Goal: Complete application form

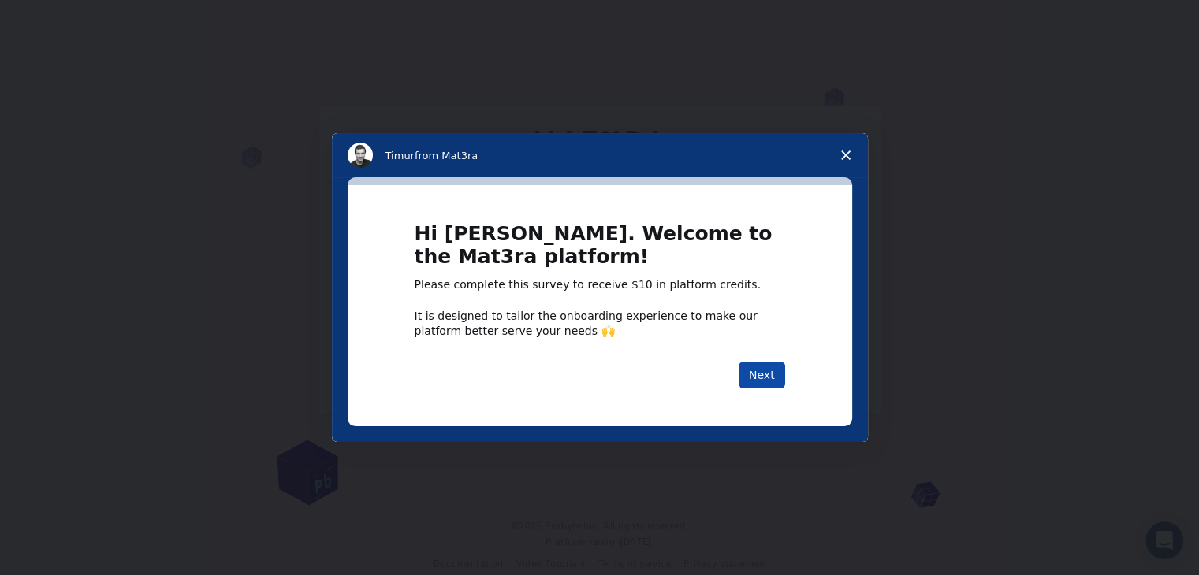
click at [767, 375] on button "Next" at bounding box center [762, 375] width 47 height 27
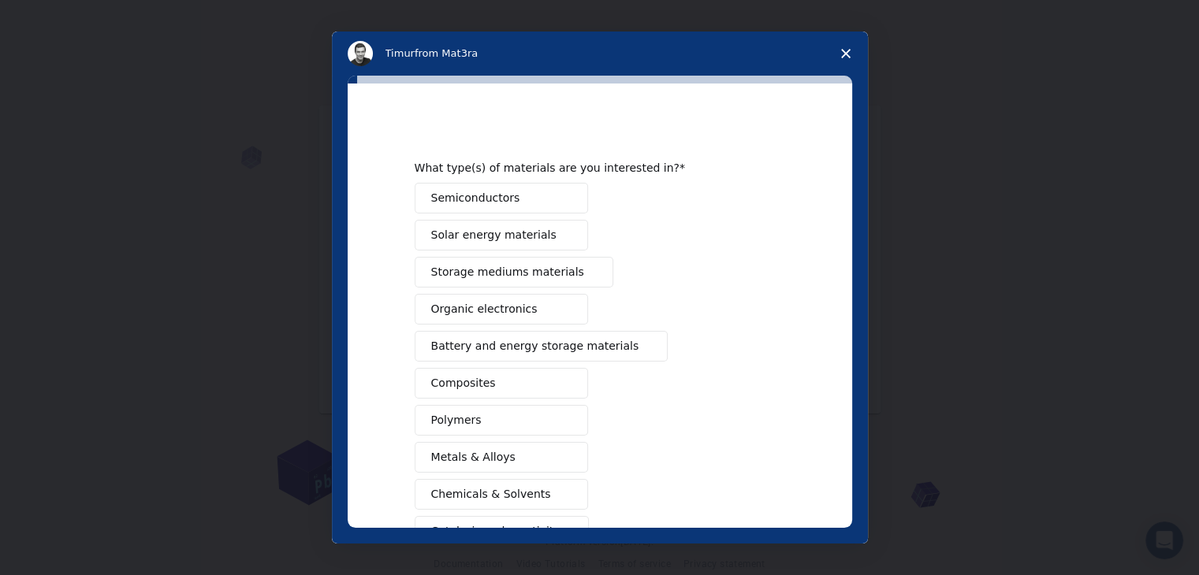
click at [554, 269] on span "Storage mediums materials" at bounding box center [507, 272] width 153 height 17
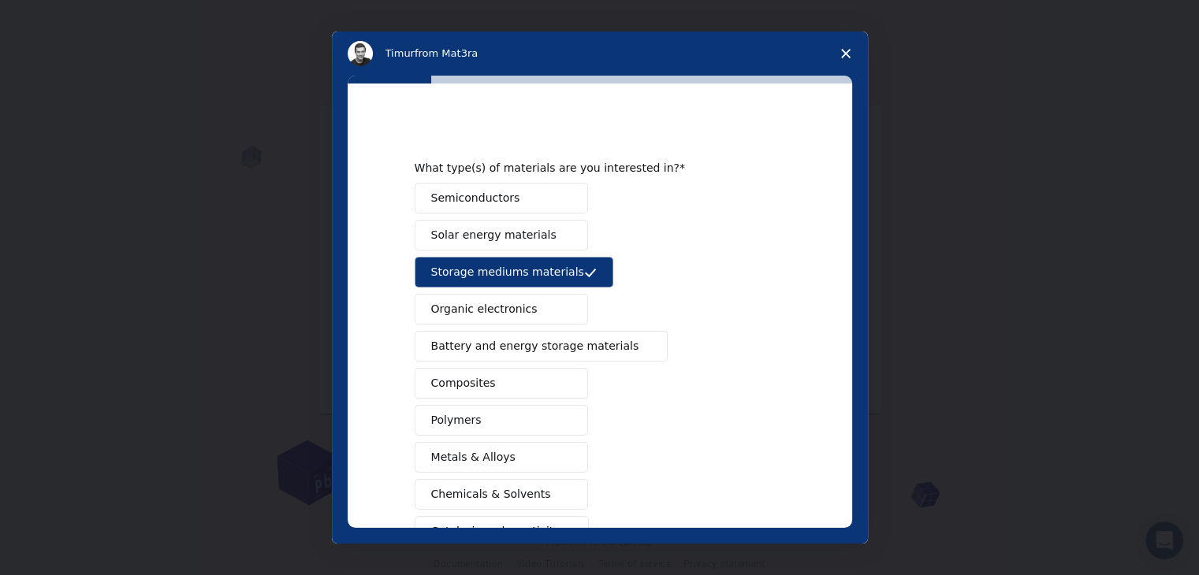
click at [542, 198] on button "Semiconductors" at bounding box center [501, 198] width 173 height 31
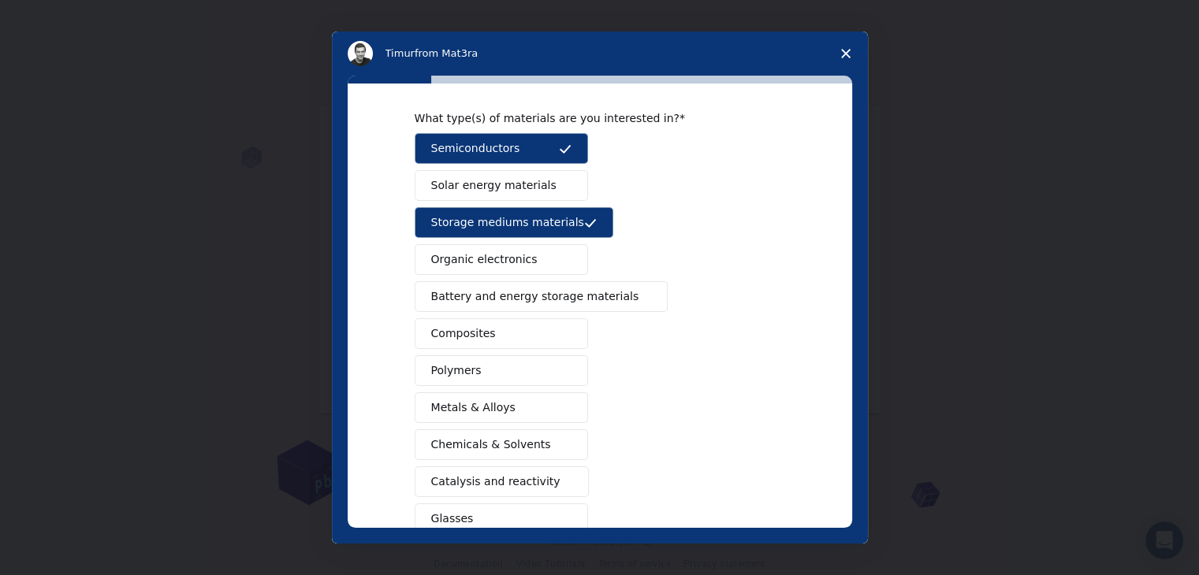
scroll to position [79, 0]
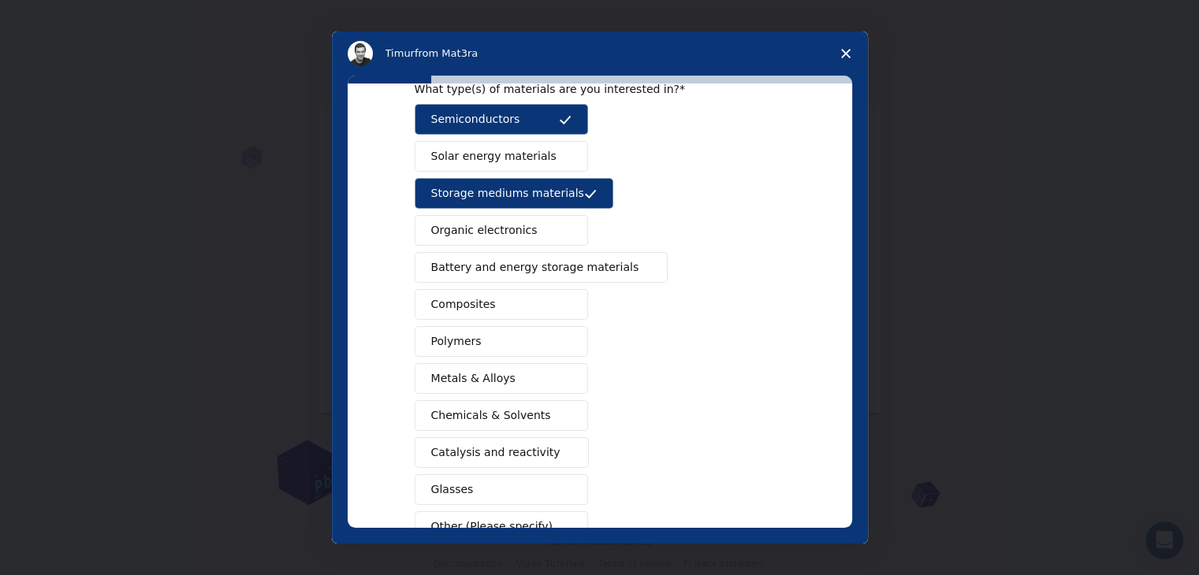
click at [526, 379] on button "Metals & Alloys" at bounding box center [501, 378] width 173 height 31
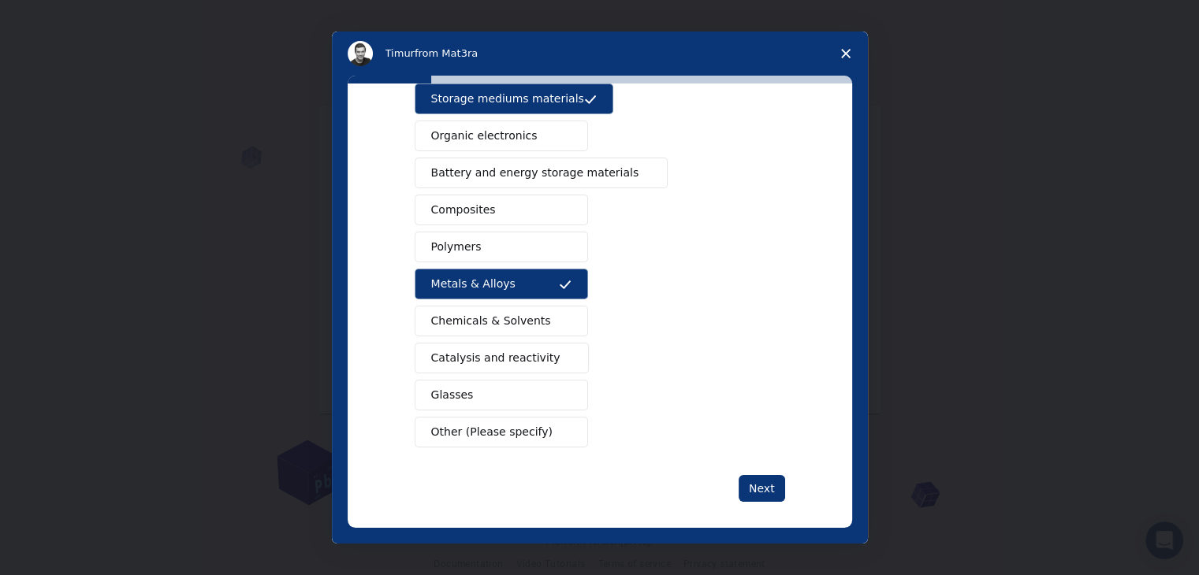
scroll to position [181, 0]
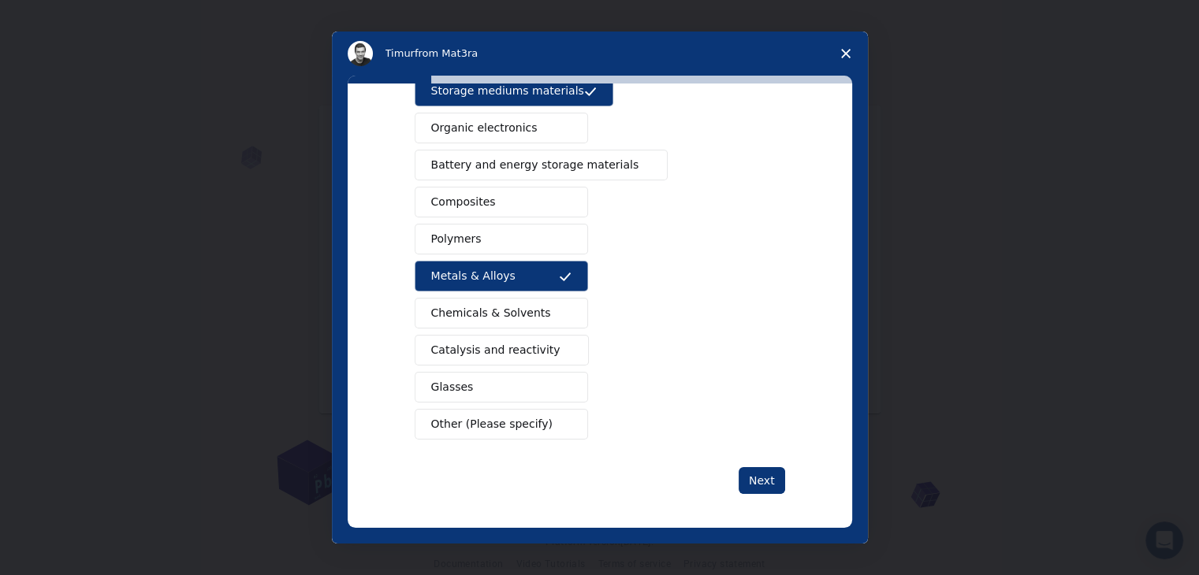
click at [497, 380] on button "Glasses" at bounding box center [501, 387] width 173 height 31
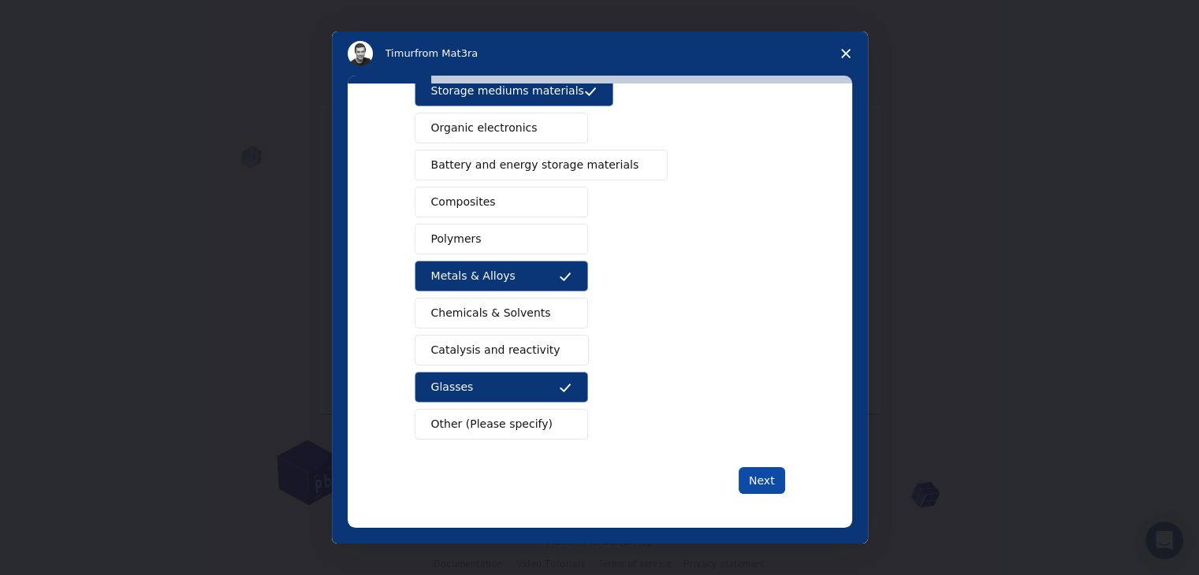
click at [763, 470] on button "Next" at bounding box center [762, 480] width 47 height 27
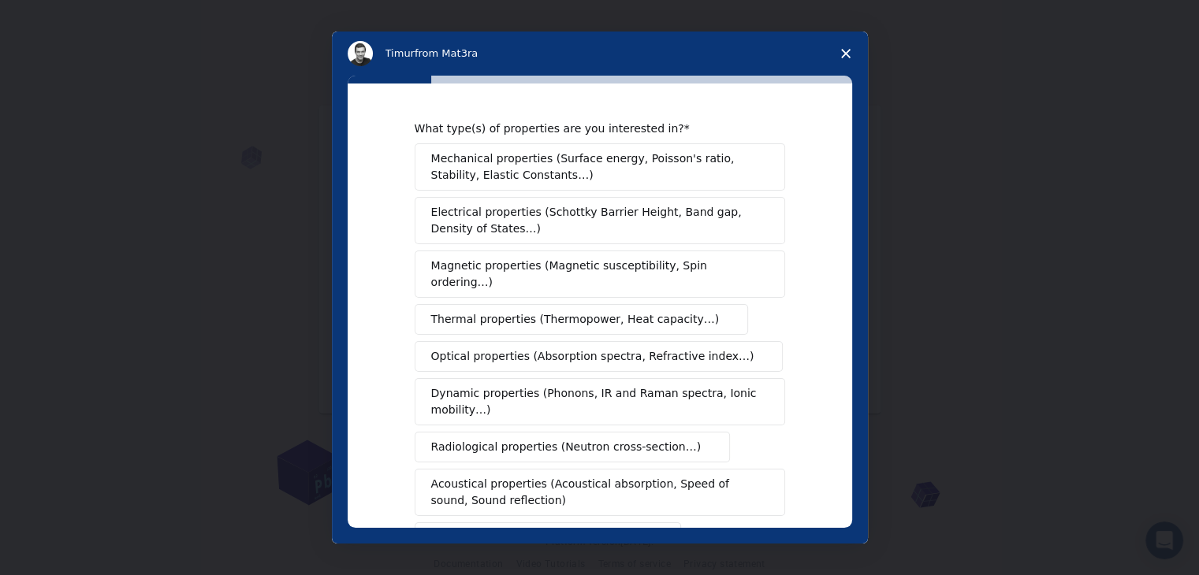
click at [627, 348] on span "Optical properties (Absorption spectra, Refractive index…)" at bounding box center [592, 356] width 323 height 17
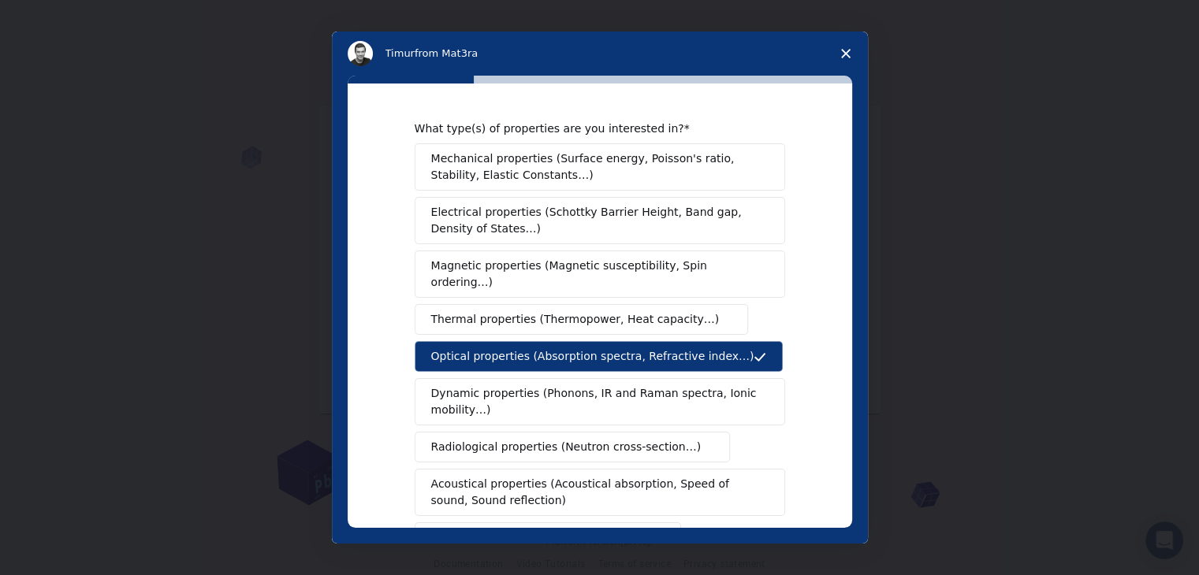
click at [626, 311] on span "Thermal properties (Thermopower, Heat capacity…)" at bounding box center [575, 319] width 289 height 17
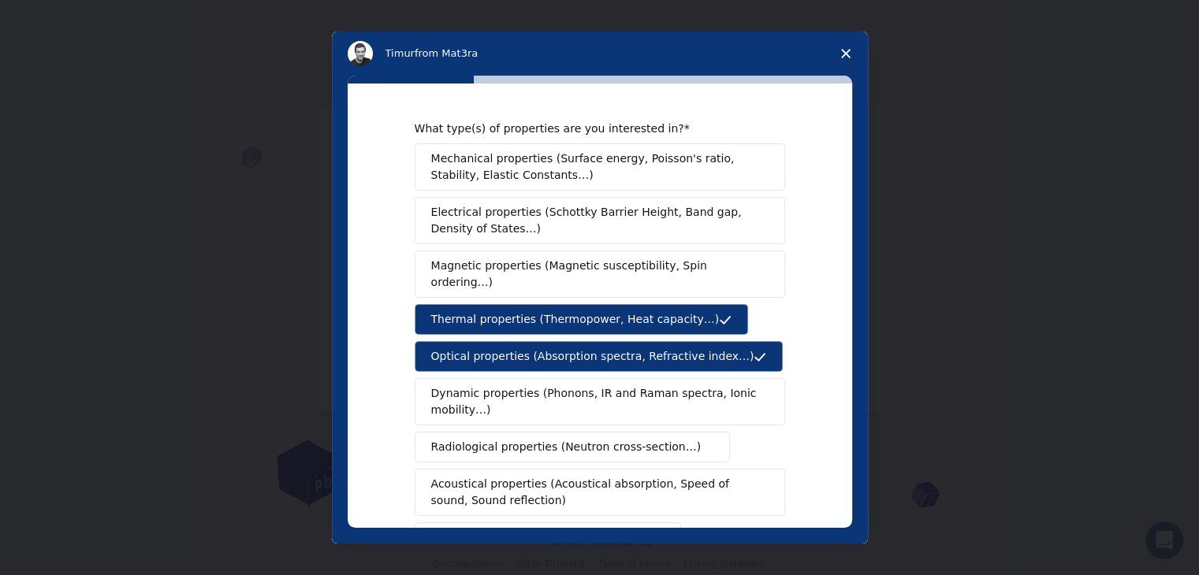
click at [627, 207] on span "Electrical properties (Schottky Barrier Height, Band gap, Density of States…)" at bounding box center [595, 220] width 328 height 33
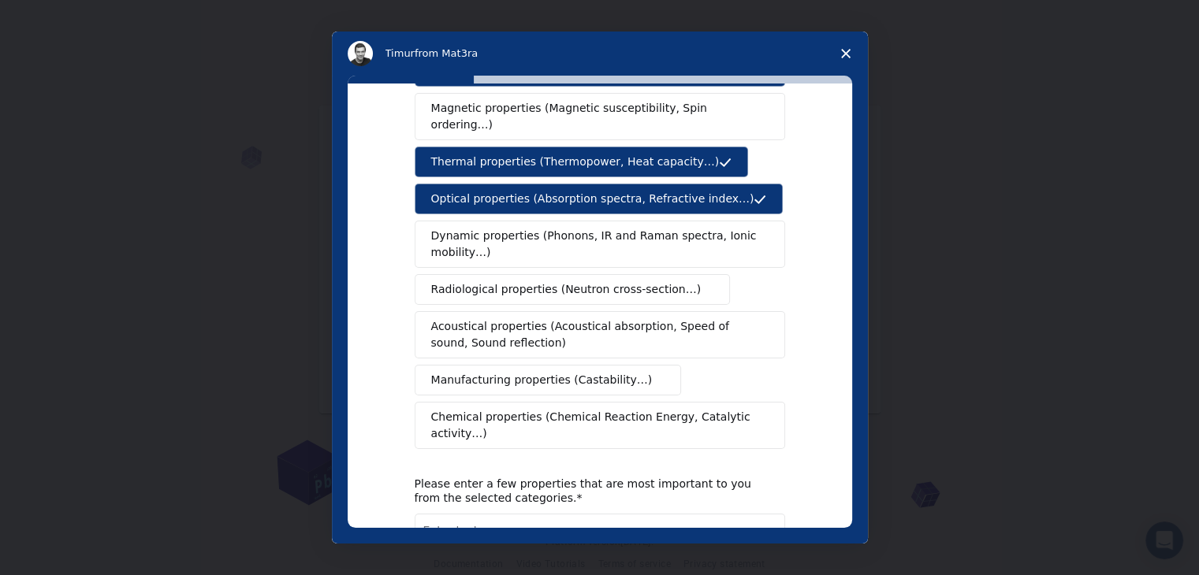
scroll to position [236, 0]
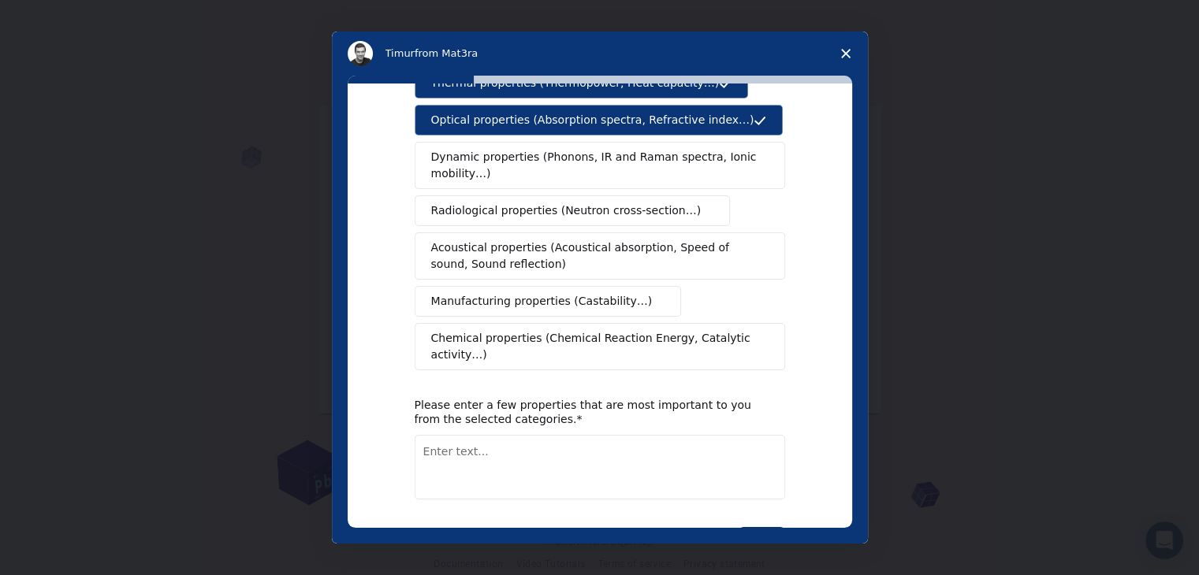
click at [570, 435] on textarea "Enter text..." at bounding box center [600, 467] width 370 height 65
type textarea "Optical ones"
click at [769, 527] on button "Next" at bounding box center [762, 540] width 47 height 27
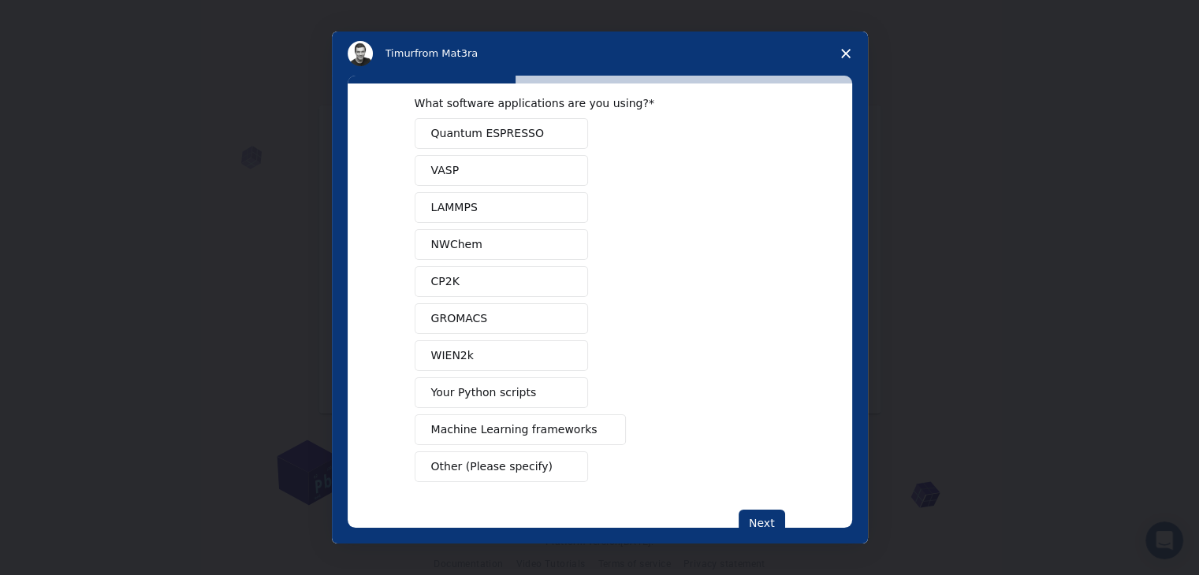
scroll to position [69, 0]
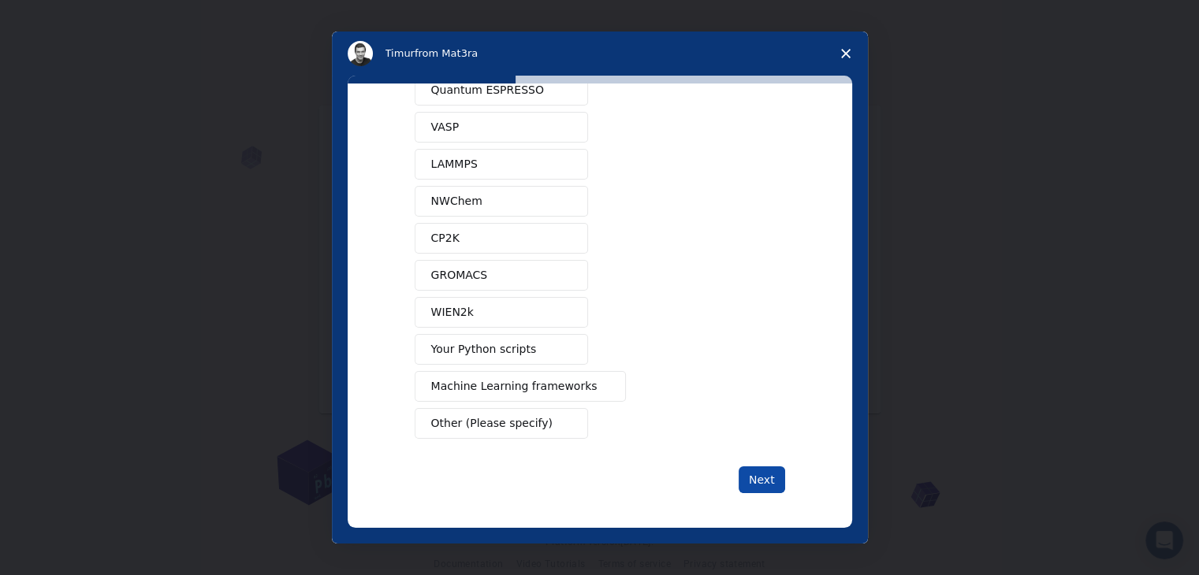
click at [757, 483] on button "Next" at bounding box center [762, 480] width 47 height 27
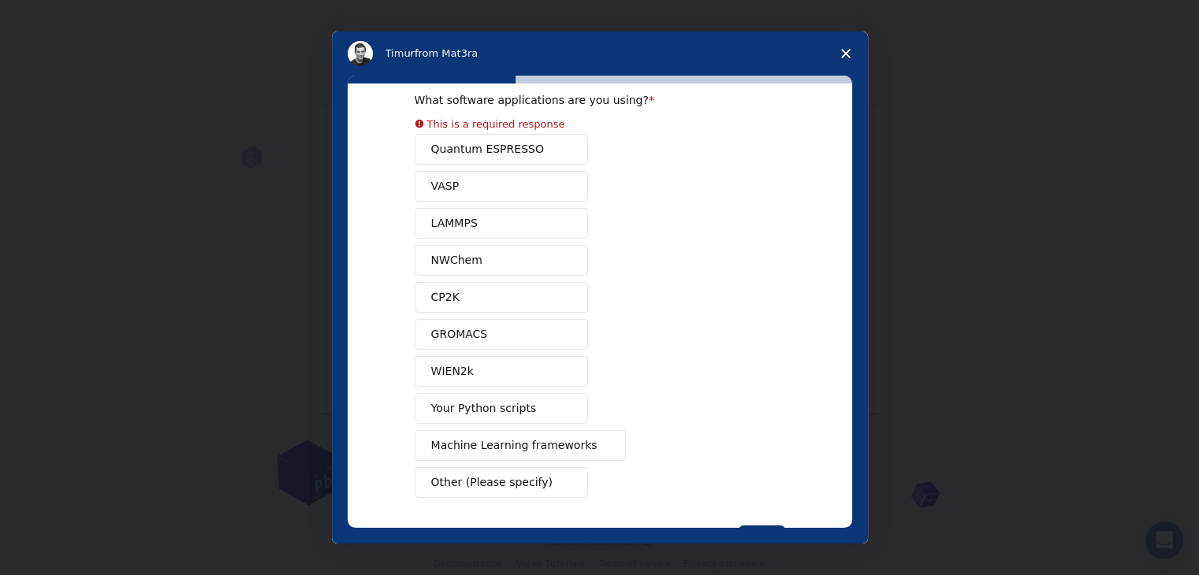
scroll to position [87, 0]
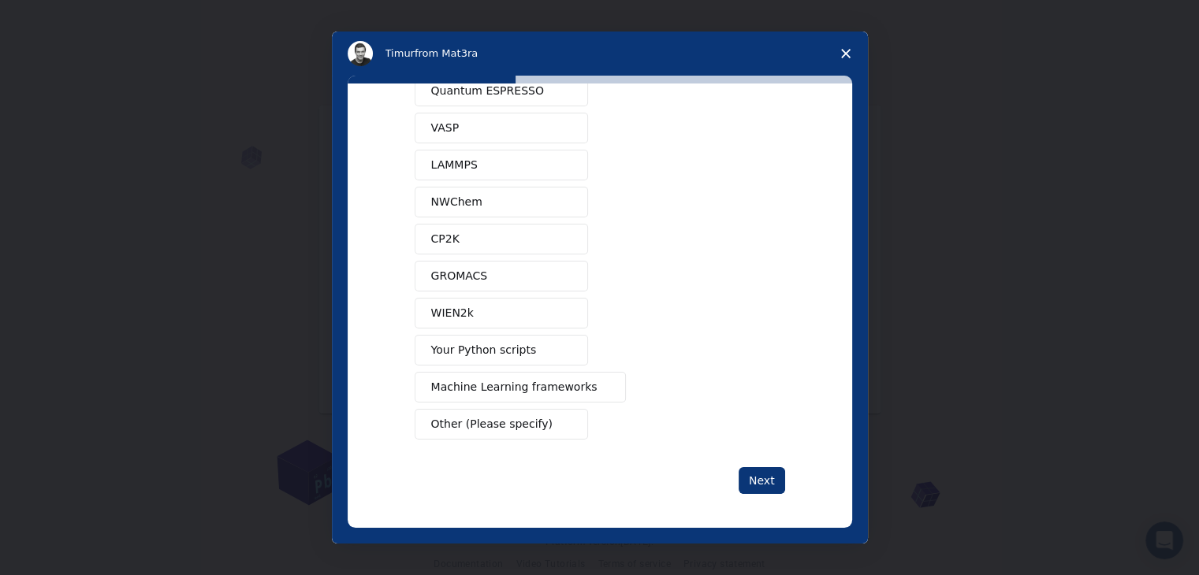
click at [561, 423] on span "Intercom messenger" at bounding box center [565, 424] width 13 height 13
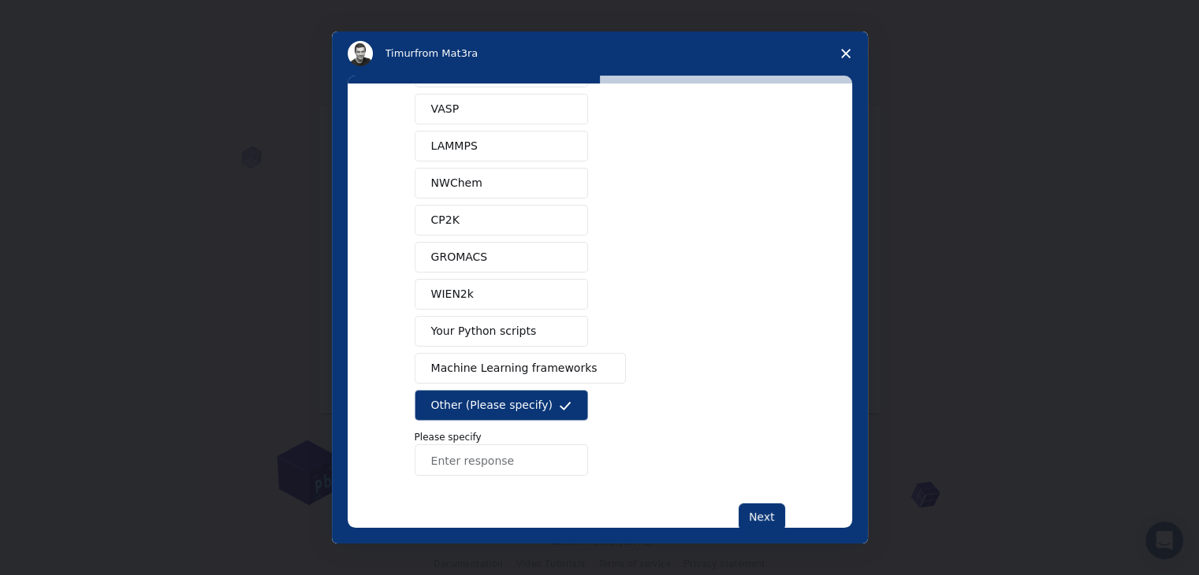
scroll to position [68, 0]
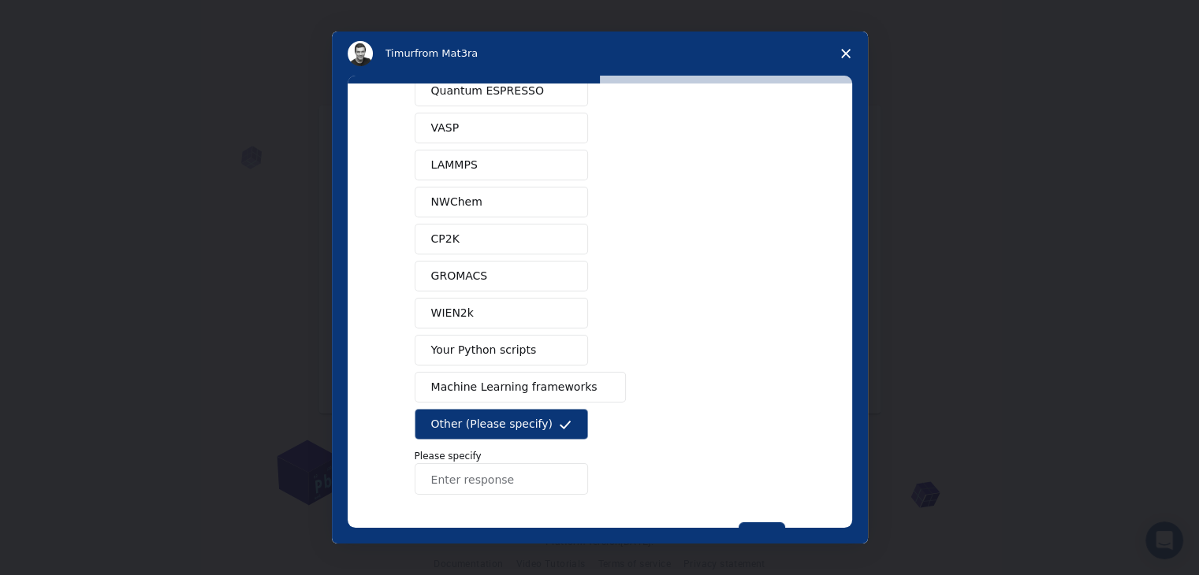
click at [481, 467] on input "Enter response" at bounding box center [501, 480] width 173 height 32
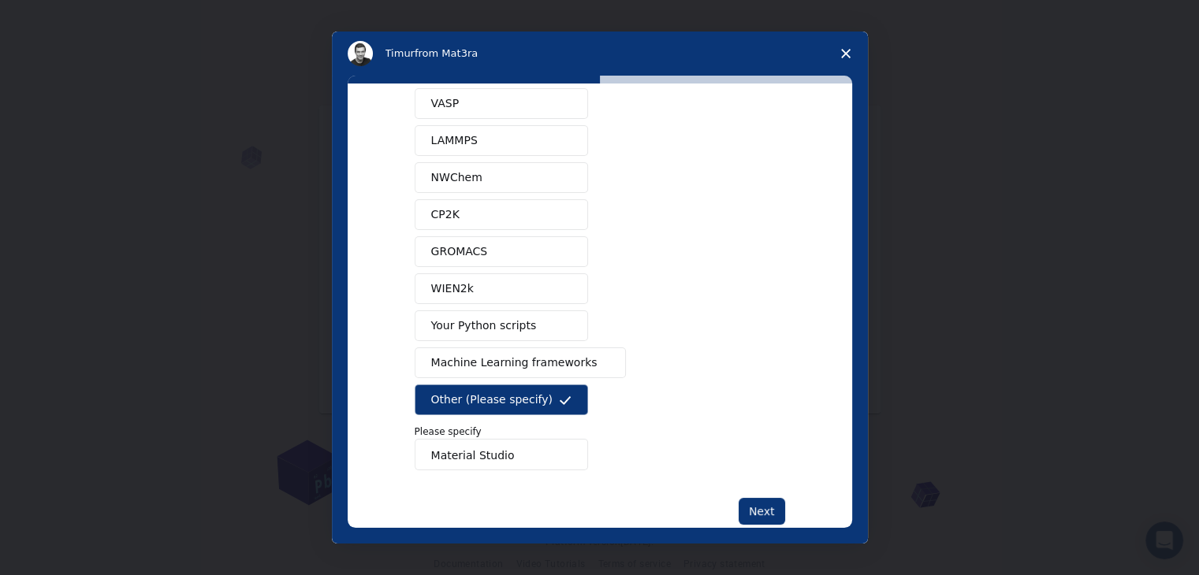
scroll to position [124, 0]
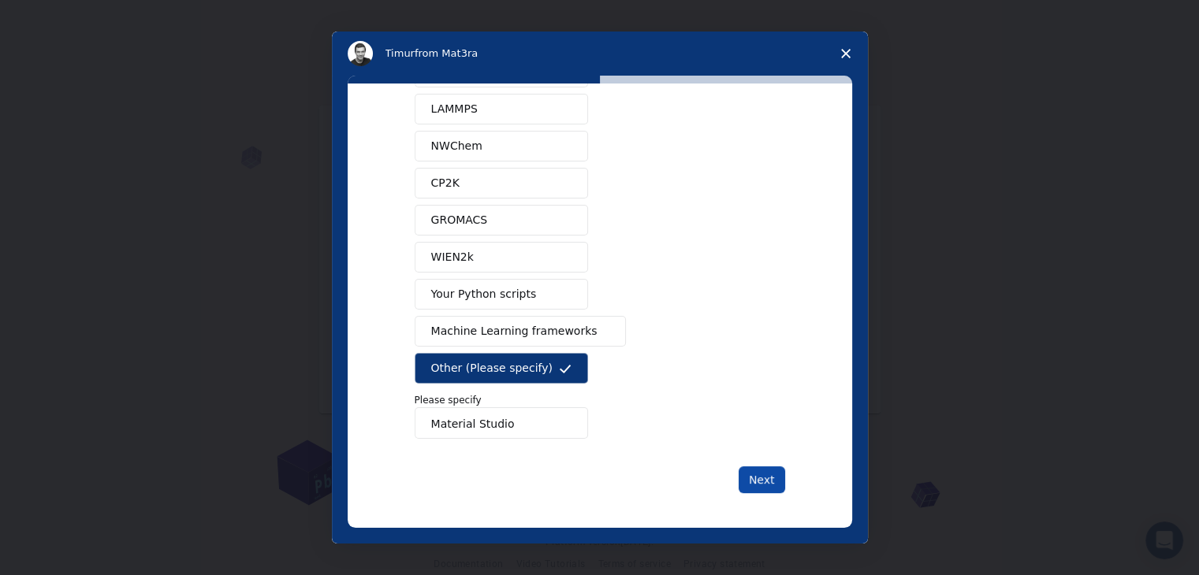
type input "Material Studio"
click at [758, 472] on button "Next" at bounding box center [762, 480] width 47 height 27
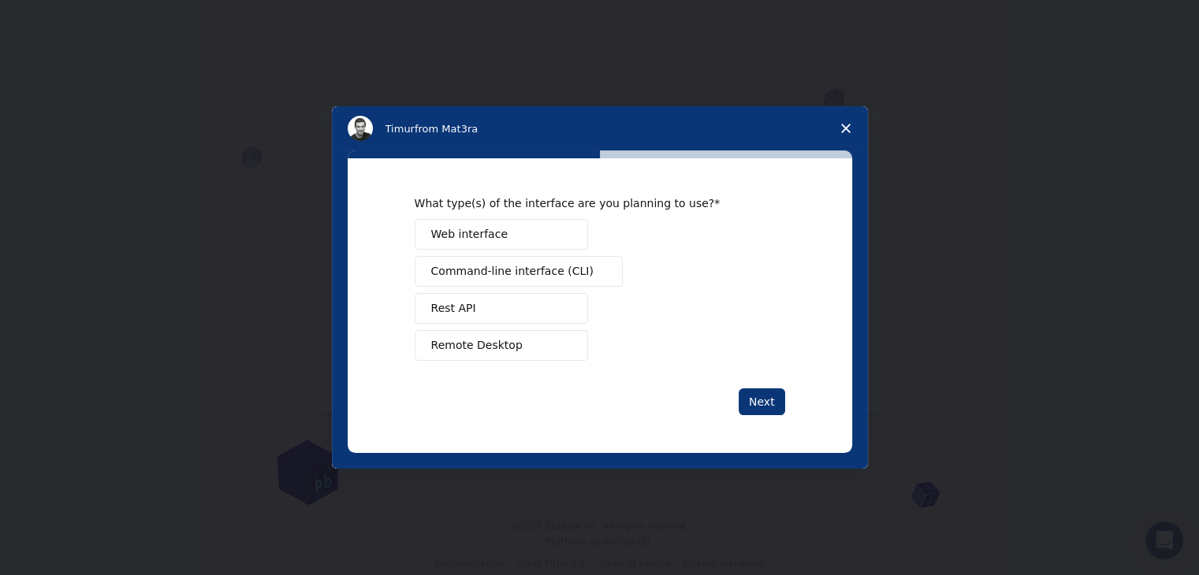
scroll to position [0, 0]
click at [549, 235] on button "Web interface" at bounding box center [501, 234] width 173 height 31
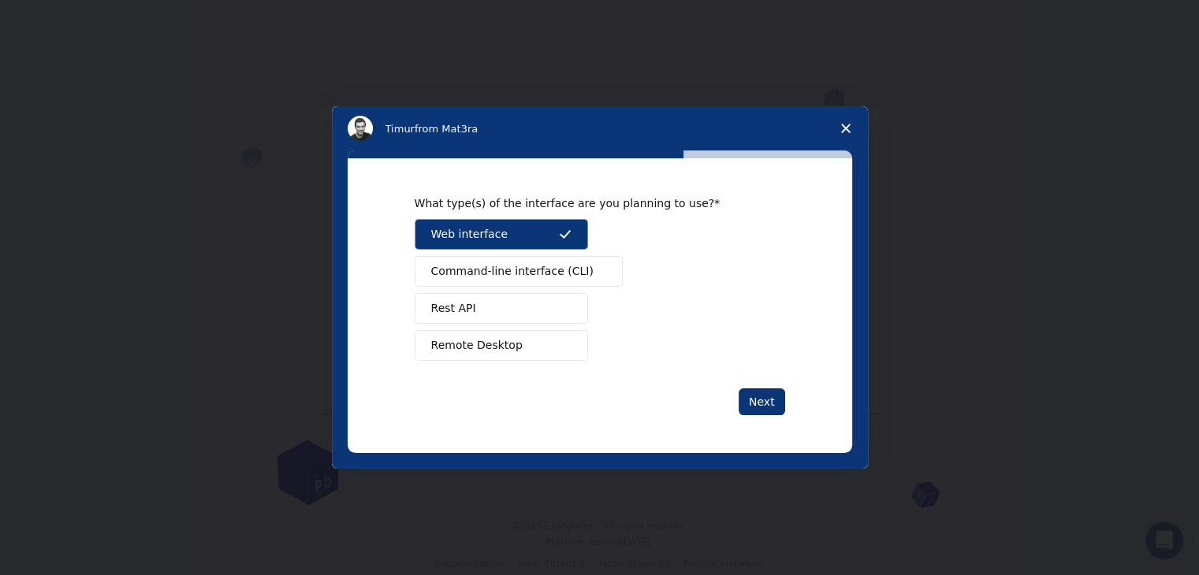
click at [553, 341] on button "Remote Desktop" at bounding box center [501, 345] width 173 height 31
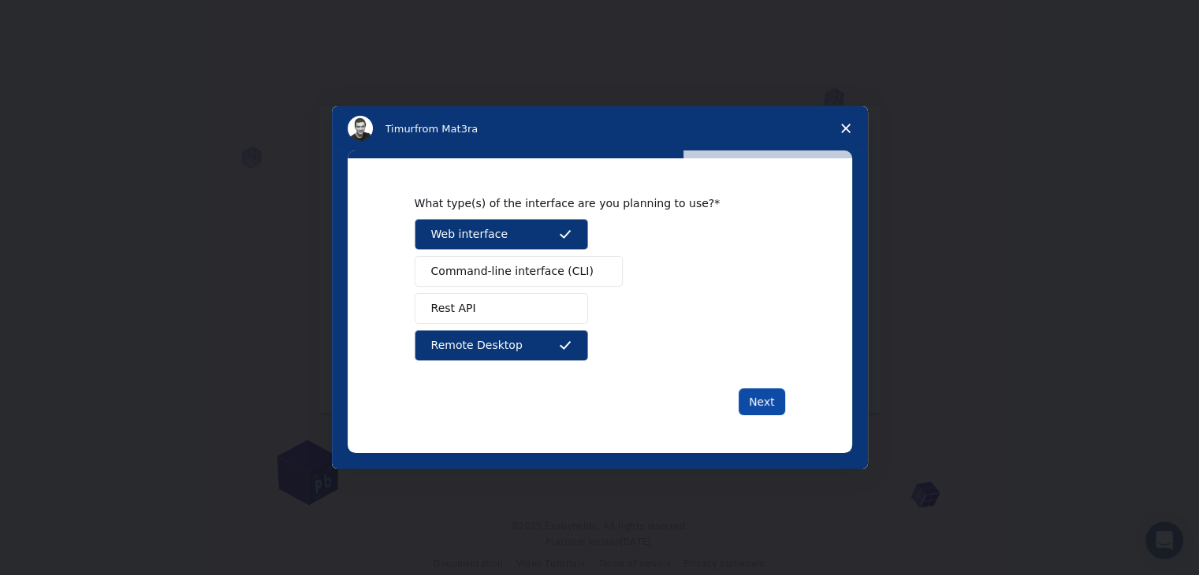
click at [751, 393] on button "Next" at bounding box center [762, 402] width 47 height 27
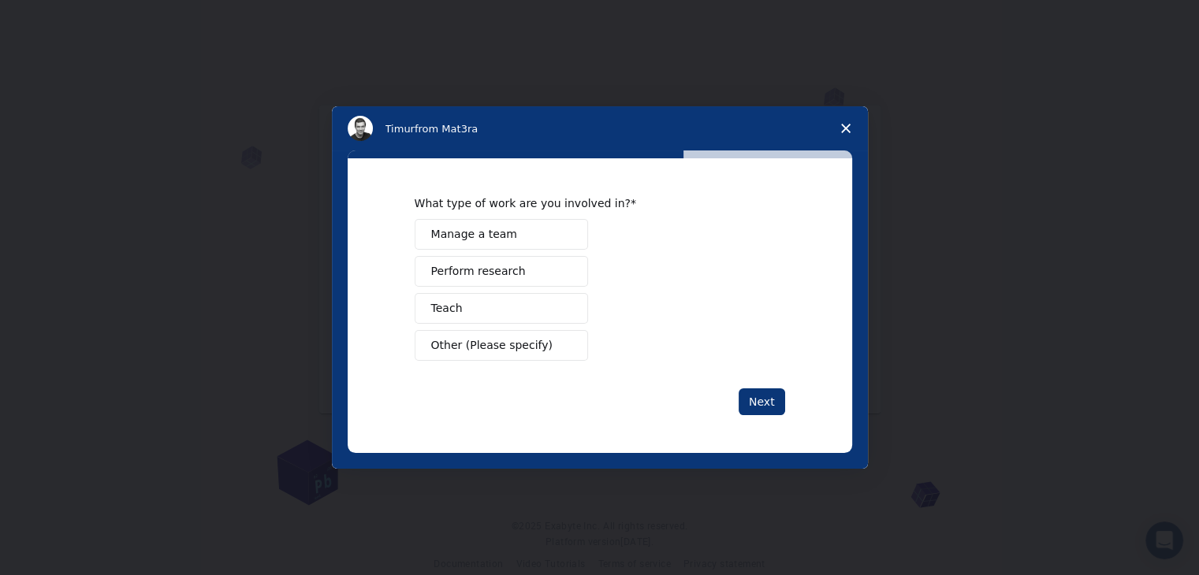
click at [553, 269] on button "Perform research" at bounding box center [501, 271] width 173 height 31
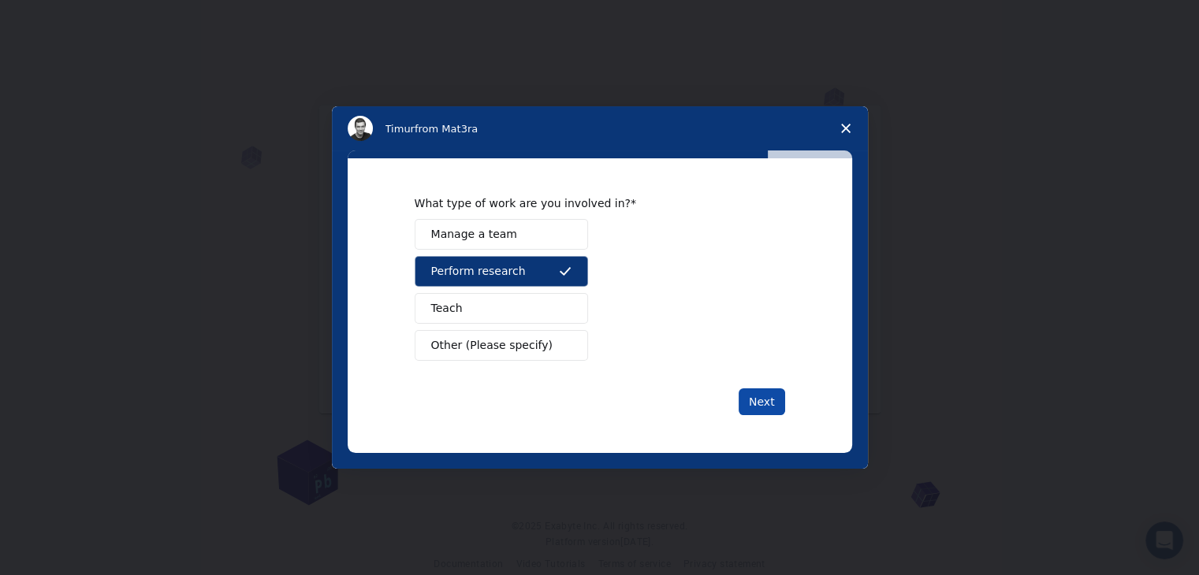
click at [758, 395] on button "Next" at bounding box center [762, 402] width 47 height 27
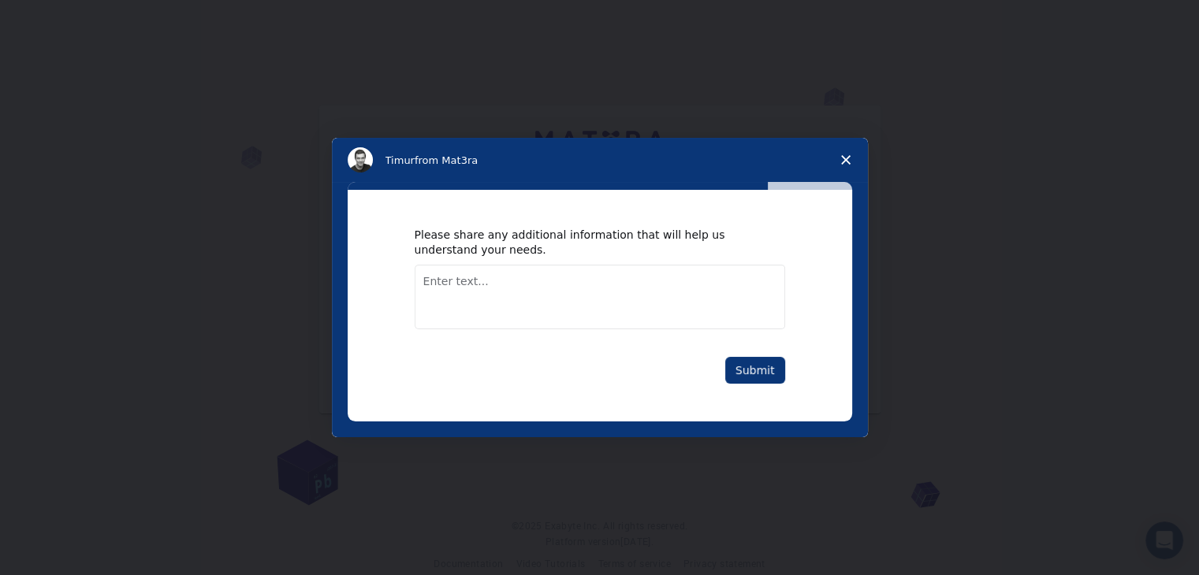
click at [542, 285] on textarea "Enter text..." at bounding box center [600, 297] width 370 height 65
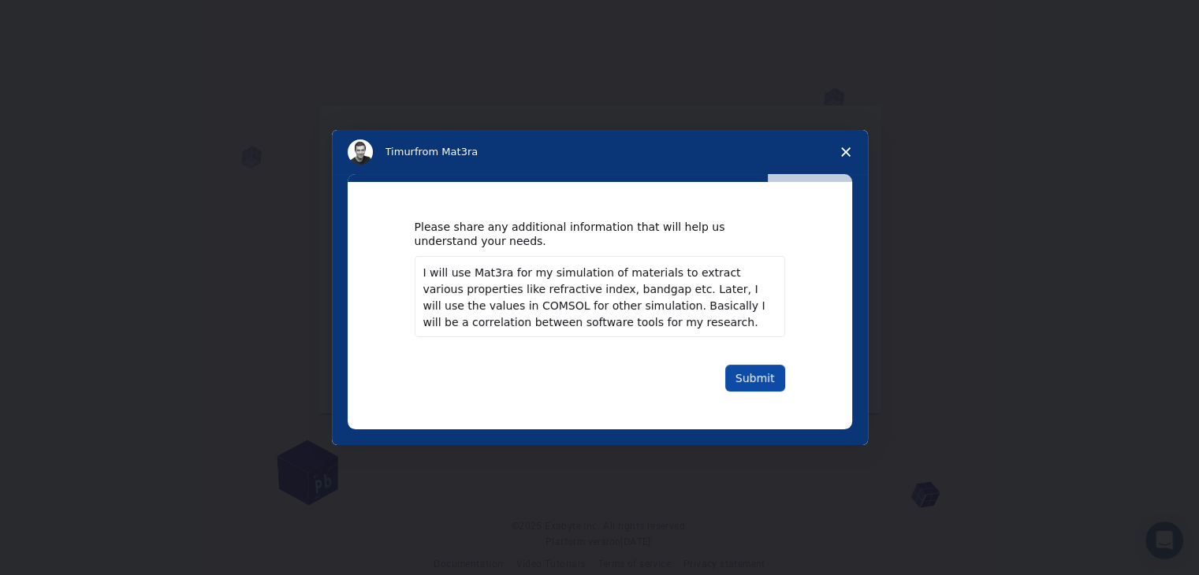
type textarea "I will use Mat3ra for my simulation of materials to extract various properties …"
click at [764, 376] on button "Submit" at bounding box center [755, 378] width 60 height 27
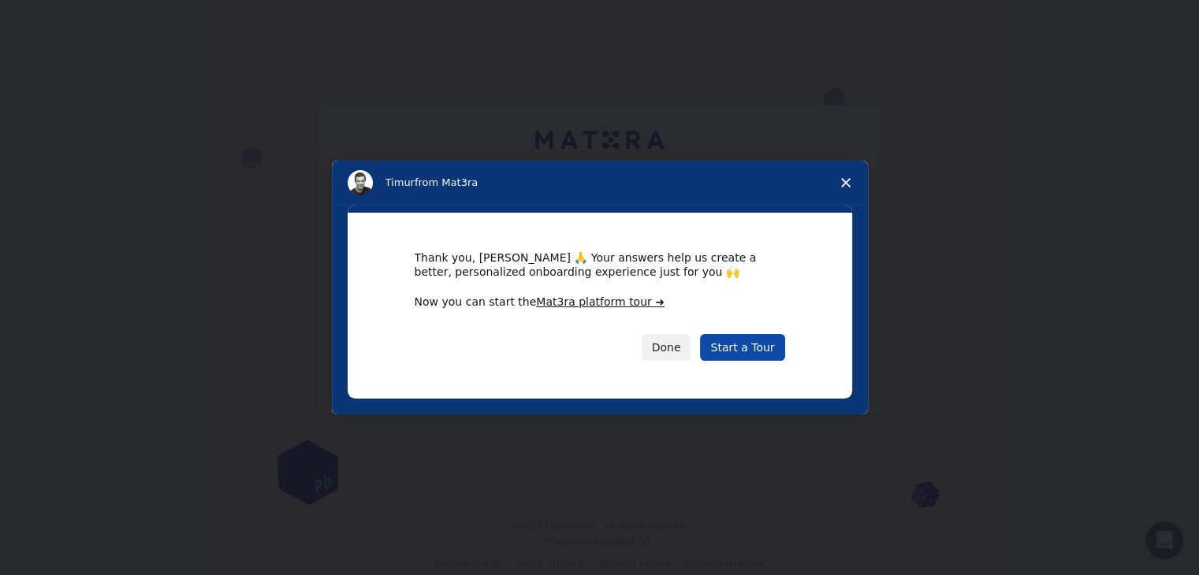
click at [772, 349] on link "Start a Tour" at bounding box center [742, 347] width 84 height 27
